Goal: Entertainment & Leisure: Consume media (video, audio)

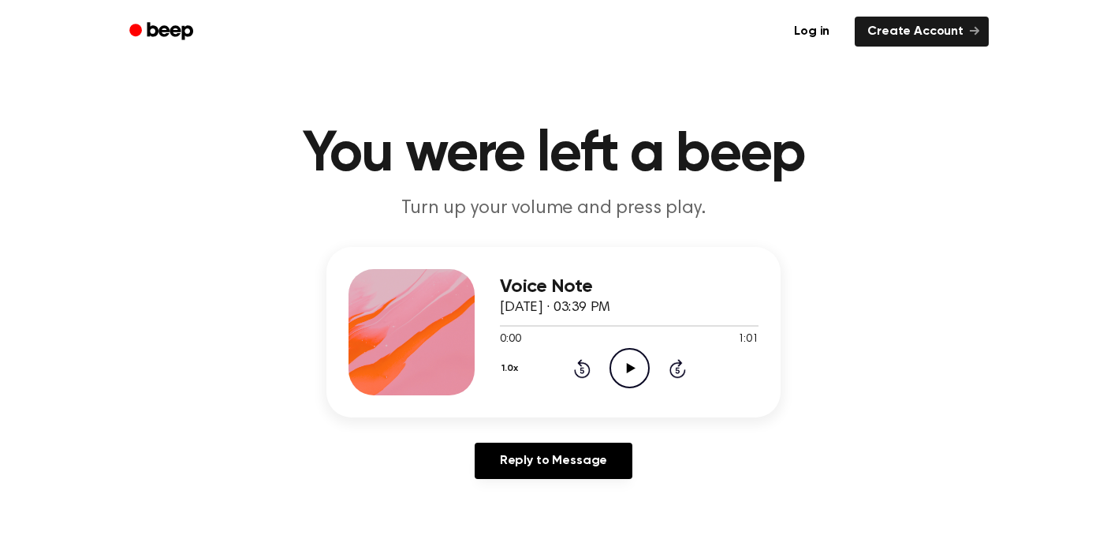
click at [632, 383] on icon "Play Audio" at bounding box center [630, 368] width 40 height 40
click at [625, 366] on icon "Play Audio" at bounding box center [630, 368] width 40 height 40
click at [633, 370] on icon "Play Audio" at bounding box center [630, 368] width 40 height 40
click at [629, 377] on icon "Pause Audio" at bounding box center [630, 368] width 40 height 40
click at [623, 390] on div "Voice Note September 15, 2025 · 03:42 PM 0:00 0:32 Your browser does not suppor…" at bounding box center [629, 332] width 259 height 126
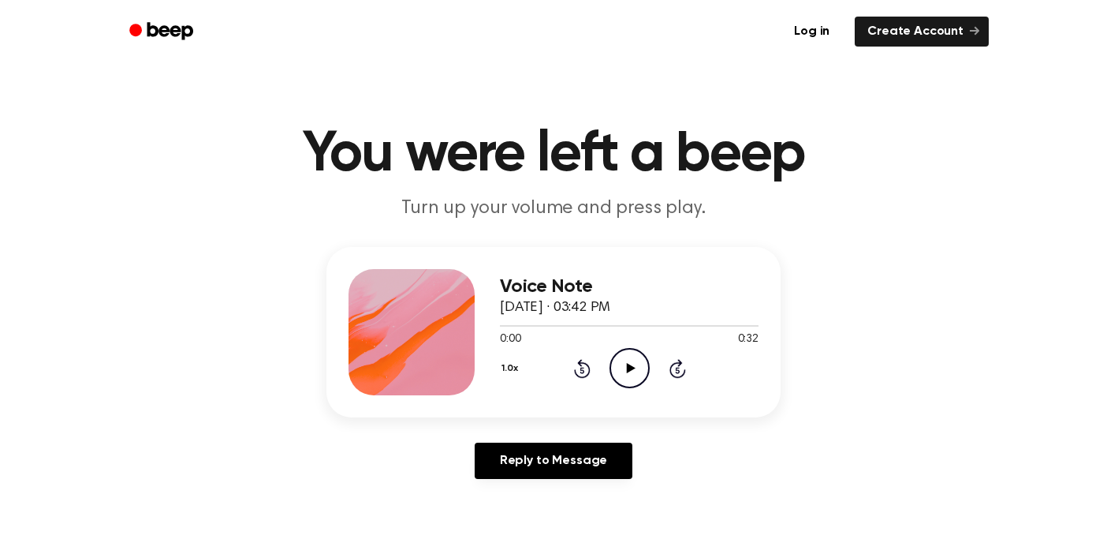
click at [628, 369] on icon at bounding box center [630, 368] width 9 height 10
click at [638, 367] on icon "Play Audio" at bounding box center [630, 368] width 40 height 40
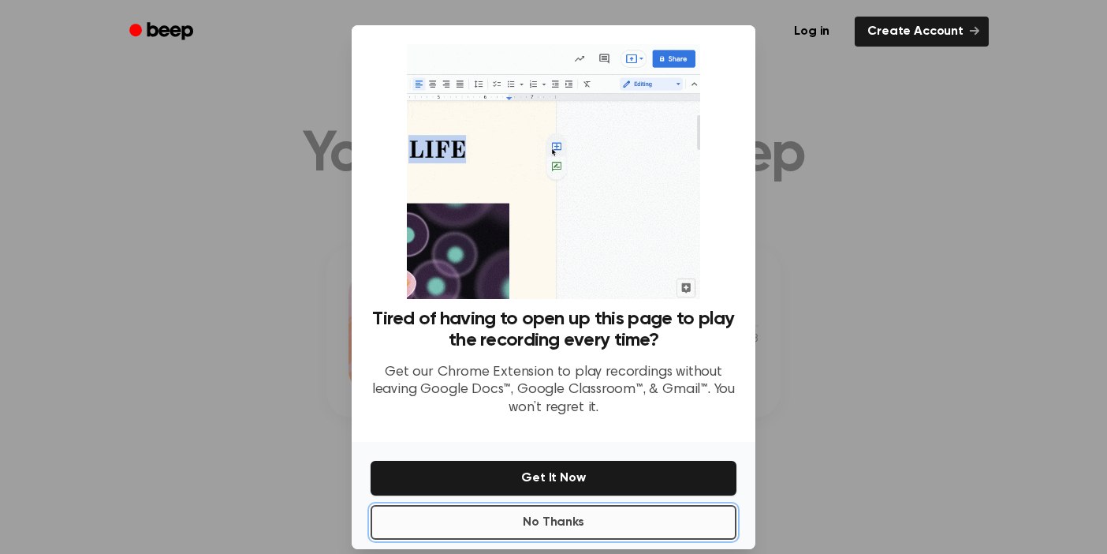
click at [553, 523] on button "No Thanks" at bounding box center [554, 522] width 366 height 35
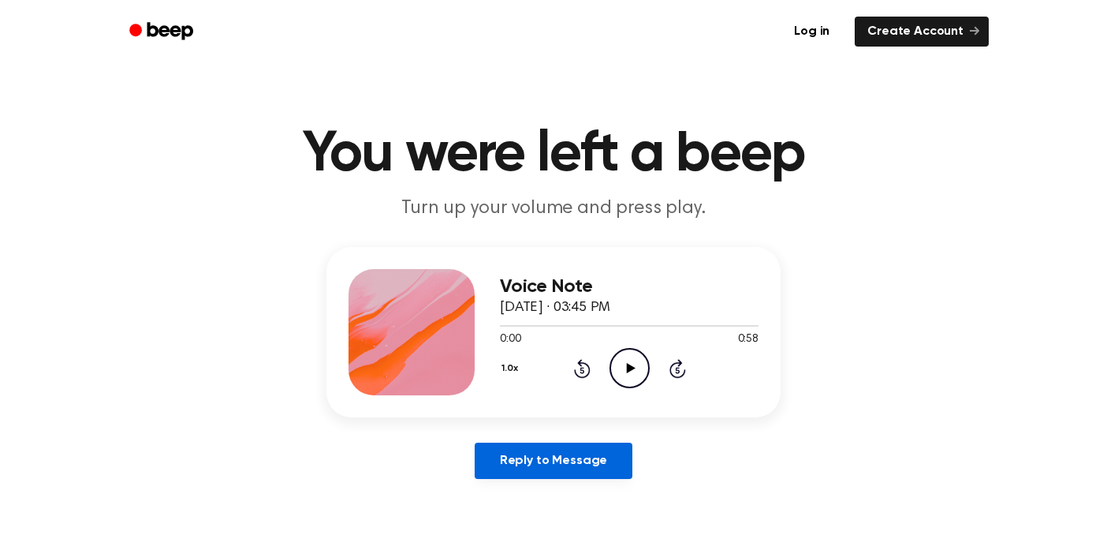
click at [561, 454] on link "Reply to Message" at bounding box center [554, 460] width 158 height 36
click at [640, 373] on icon "Play Audio" at bounding box center [630, 368] width 40 height 40
click at [625, 361] on icon "Play Audio" at bounding box center [630, 368] width 40 height 40
click at [612, 373] on icon "Play Audio" at bounding box center [630, 368] width 40 height 40
click at [627, 374] on icon "Play Audio" at bounding box center [630, 368] width 40 height 40
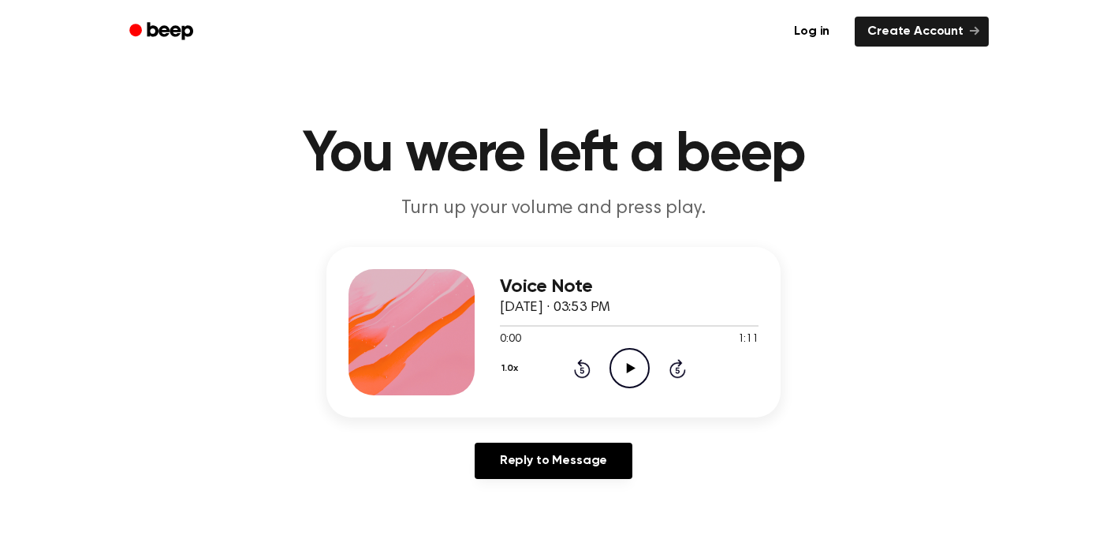
click at [632, 386] on circle at bounding box center [629, 368] width 39 height 39
click at [640, 353] on icon "Play Audio" at bounding box center [630, 368] width 40 height 40
click at [636, 368] on icon "Pause Audio" at bounding box center [630, 368] width 40 height 40
click at [636, 368] on icon "Play Audio" at bounding box center [630, 368] width 40 height 40
click at [628, 373] on icon "Play Audio" at bounding box center [630, 368] width 40 height 40
